Goal: Transaction & Acquisition: Purchase product/service

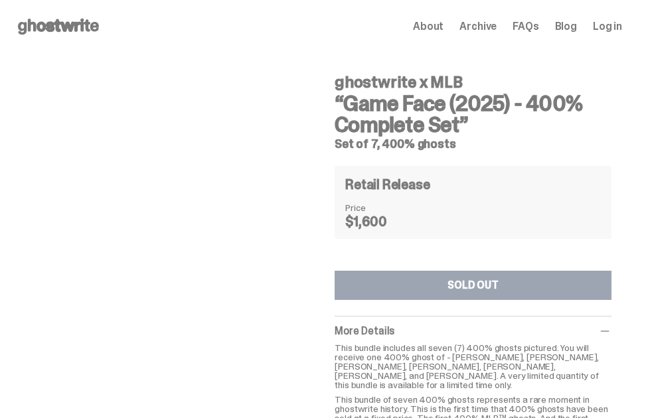
click at [76, 27] on use at bounding box center [58, 27] width 81 height 16
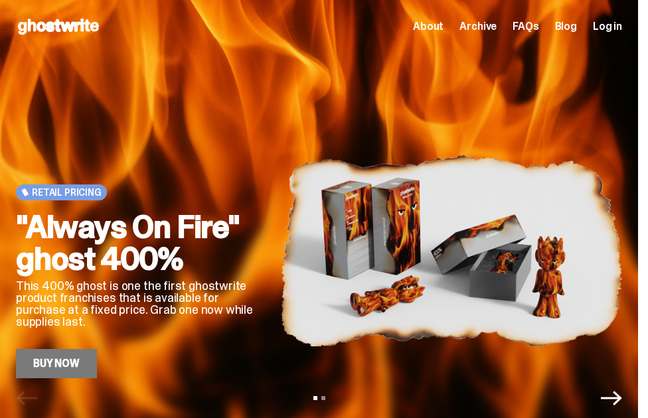
click at [60, 365] on link "Buy Now" at bounding box center [56, 363] width 81 height 29
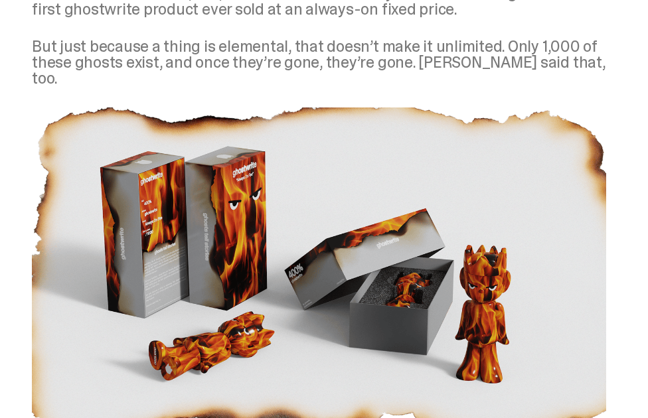
scroll to position [685, 0]
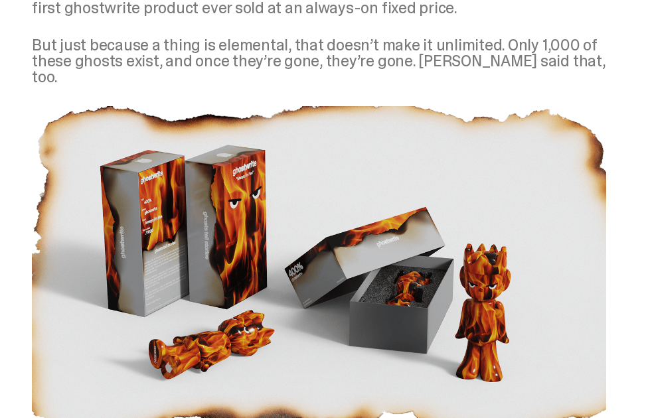
click at [394, 180] on img at bounding box center [319, 267] width 574 height 323
